Goal: Check status: Check status

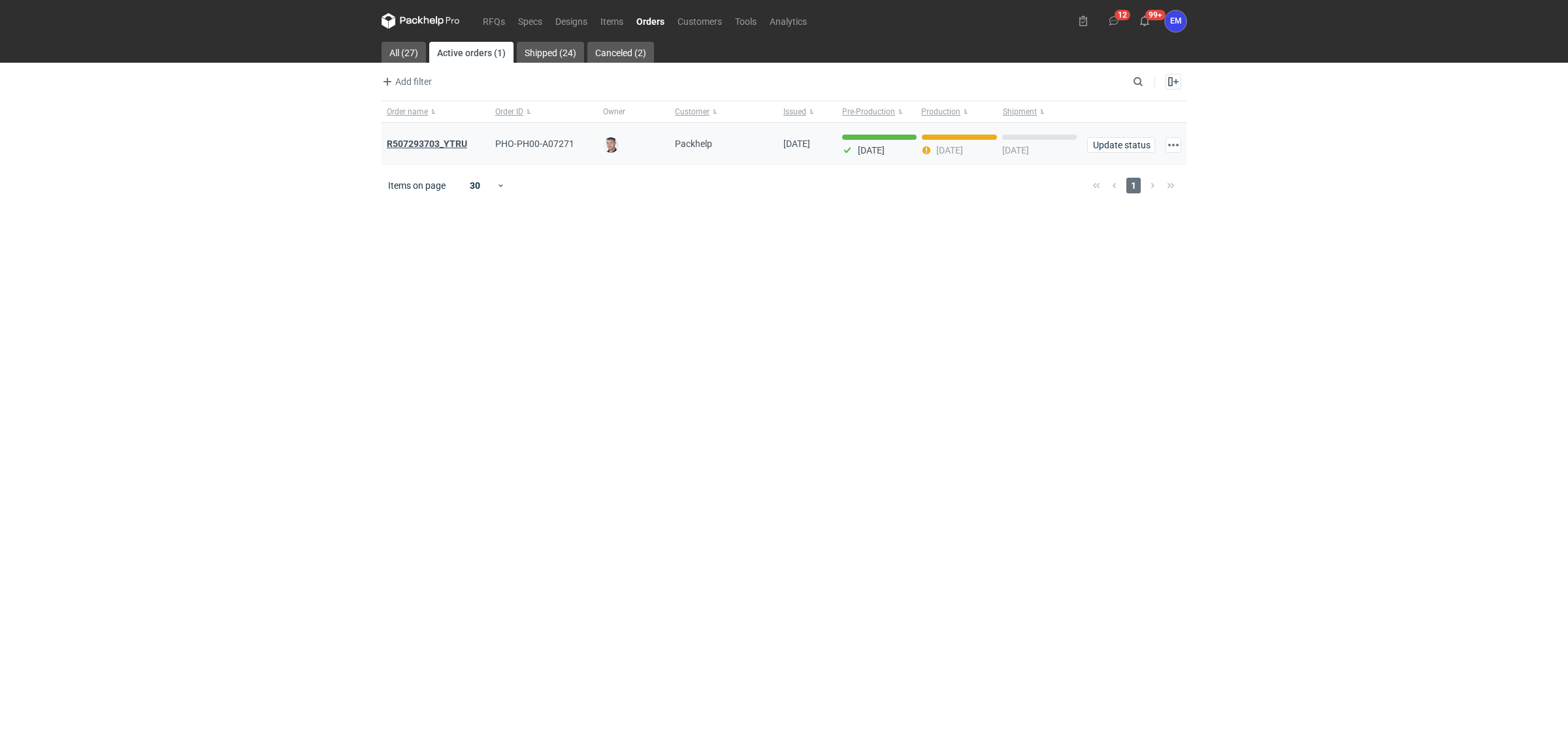
click at [438, 144] on strong "R507293703_YTRU" at bounding box center [427, 143] width 80 height 10
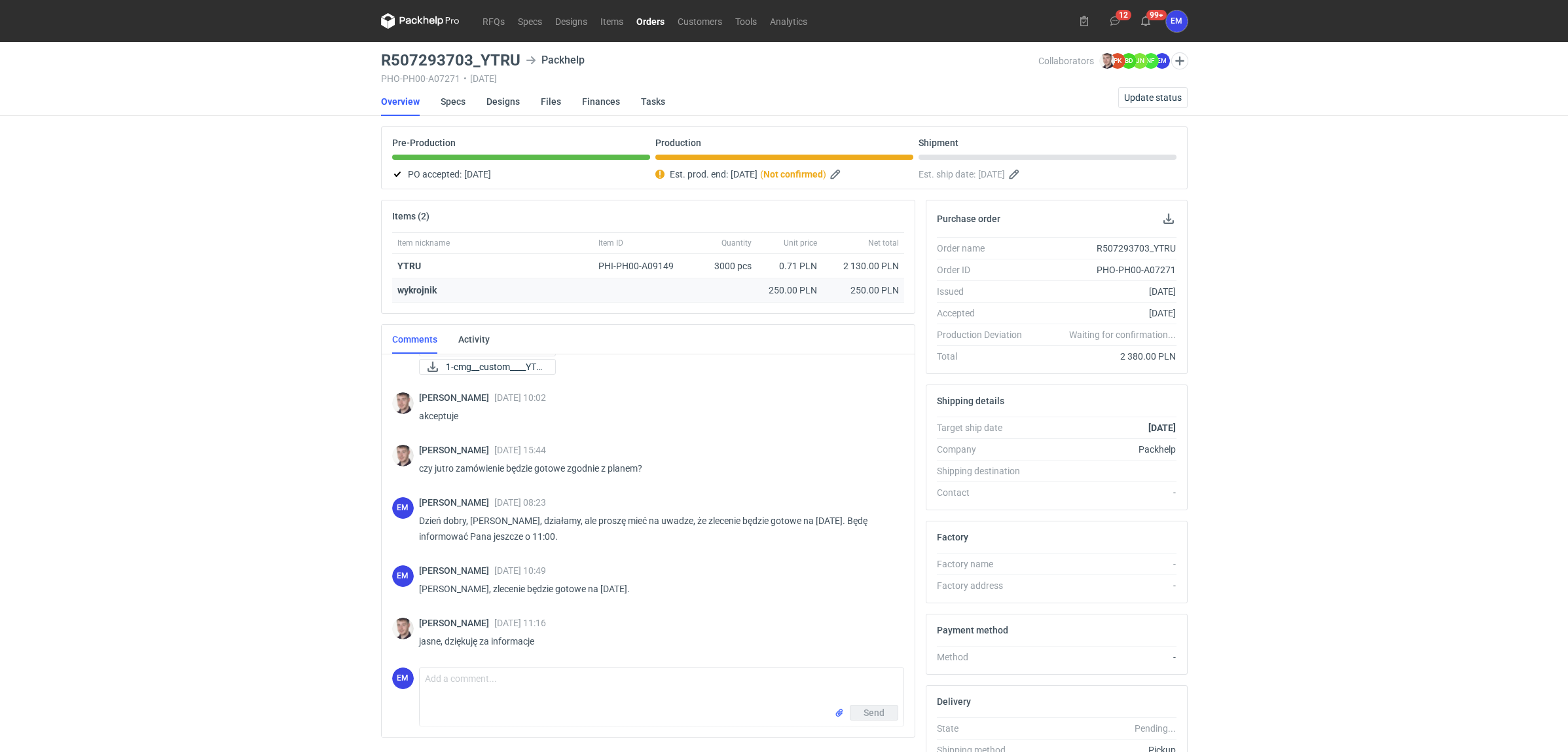
scroll to position [128, 0]
